Goal: Information Seeking & Learning: Find specific page/section

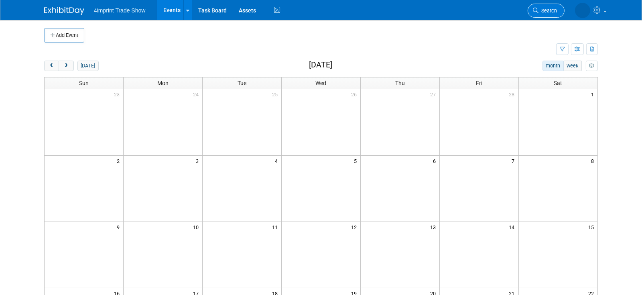
click at [544, 13] on span "Search" at bounding box center [547, 11] width 18 height 6
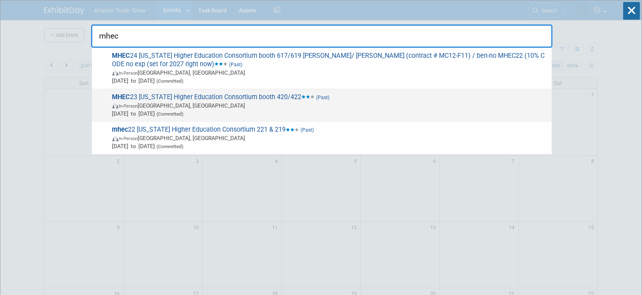
type input "mhec"
click at [234, 94] on span "MHEC 23 [US_STATE] Higher Education Consortium booth 420/422 (Past) In-Person […" at bounding box center [329, 105] width 438 height 24
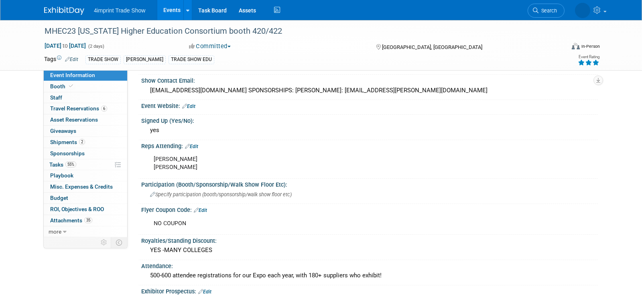
scroll to position [134, 0]
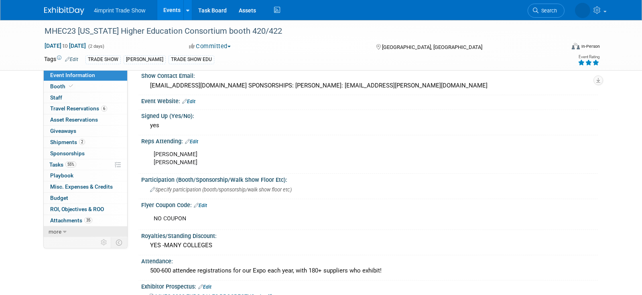
click at [66, 231] on link "more" at bounding box center [85, 231] width 83 height 11
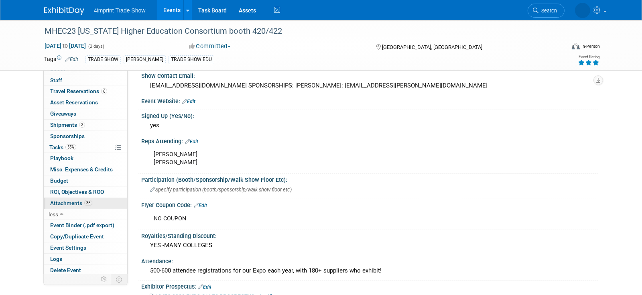
click at [69, 201] on span "Attachments 35" at bounding box center [71, 203] width 42 height 6
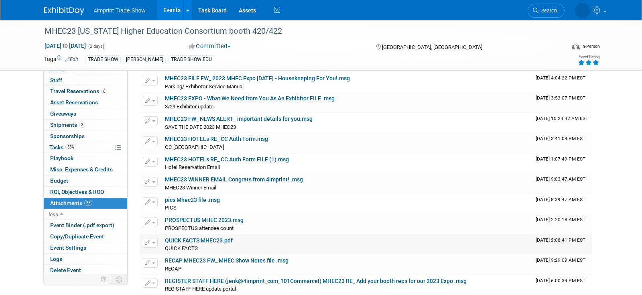
scroll to position [223, 0]
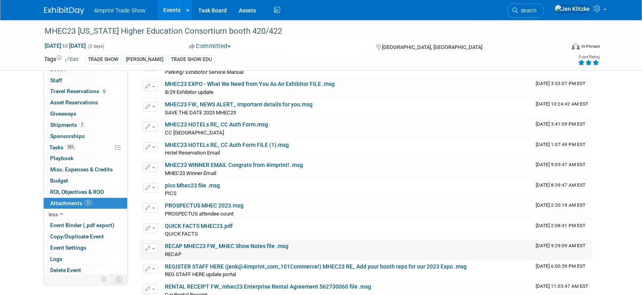
click at [246, 246] on link "RECAP MHEC23 FW_ MHEC Show Notes file .msg" at bounding box center [227, 246] width 124 height 6
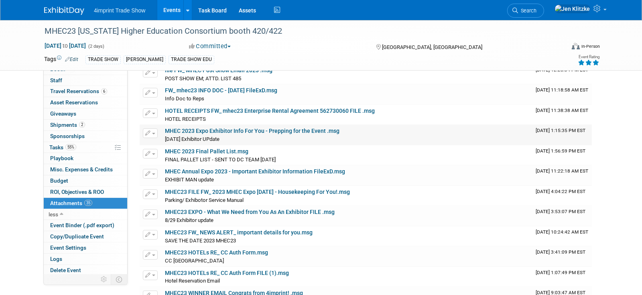
scroll to position [45, 0]
